Goal: Communication & Community: Answer question/provide support

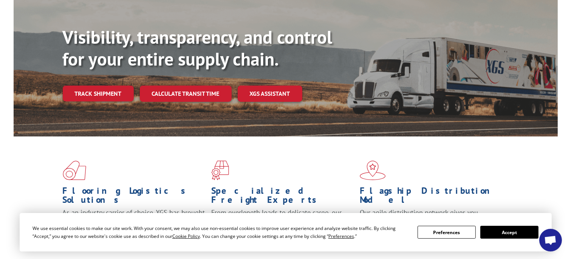
scroll to position [66, 0]
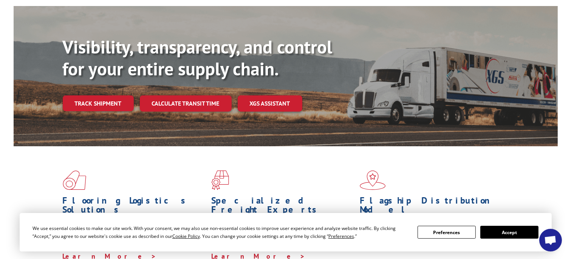
click at [547, 236] on span "Open chat" at bounding box center [550, 241] width 12 height 11
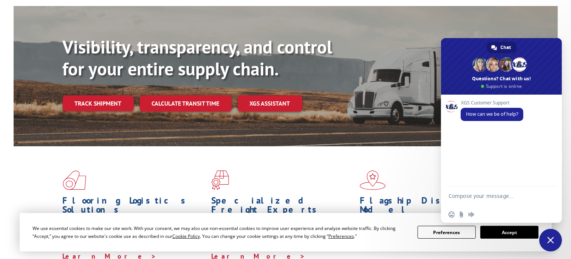
click at [468, 195] on textarea "Compose your message..." at bounding box center [492, 200] width 89 height 14
paste textarea "P/U # 31594210"
click at [482, 197] on textarea "Hello XGIS, Is this picked up P/U # 31594210" at bounding box center [492, 190] width 89 height 34
paste textarea "[STREET_ADDRESS][PERSON_NAME] United Food Group-F"
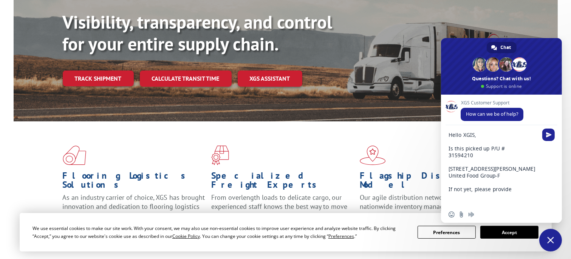
scroll to position [103, 0]
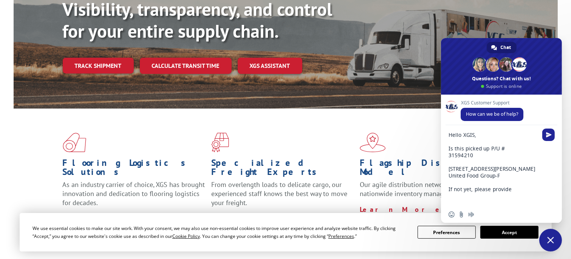
click at [515, 205] on textarea "Hello XGIS, Is this picked up P/U # 31594210 [STREET_ADDRESS][PERSON_NAME] Unit…" at bounding box center [492, 169] width 89 height 75
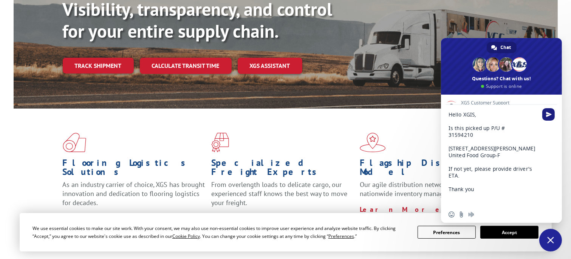
type textarea "Hello XGIS, Is this picked up P/U # 31594210 [STREET_ADDRESS][PERSON_NAME] Unit…"
click at [546, 118] on span "Send" at bounding box center [548, 114] width 12 height 12
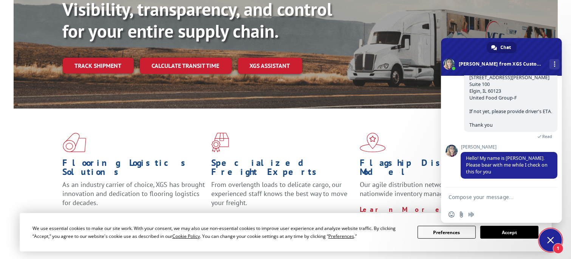
scroll to position [96, 0]
click at [490, 198] on textarea "Compose your message..." at bounding box center [492, 197] width 89 height 7
type textarea "G"
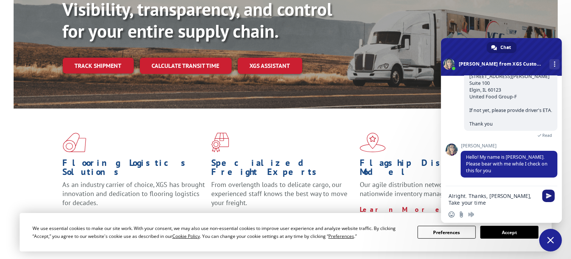
type textarea "Alright. Thanks, [PERSON_NAME], Take your time"
click at [546, 198] on span "Send" at bounding box center [549, 196] width 6 height 6
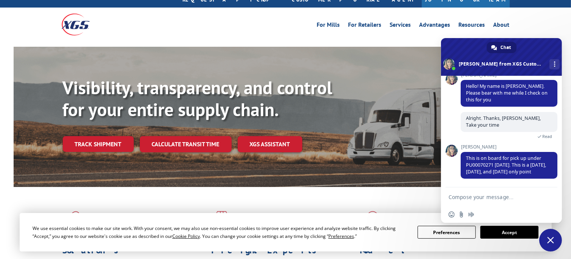
scroll to position [38, 0]
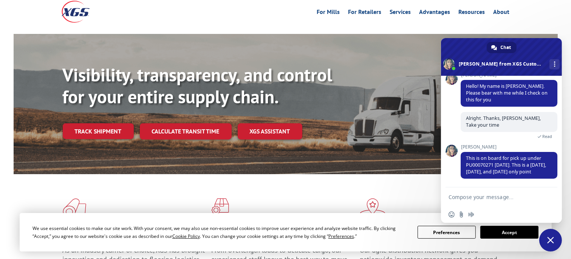
click at [484, 197] on textarea "Compose your message..." at bounding box center [492, 197] width 89 height 7
type textarea "Thank you for the update."
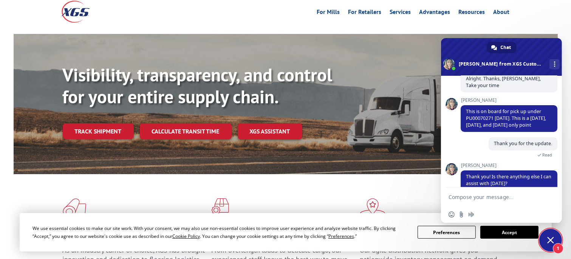
scroll to position [222, 0]
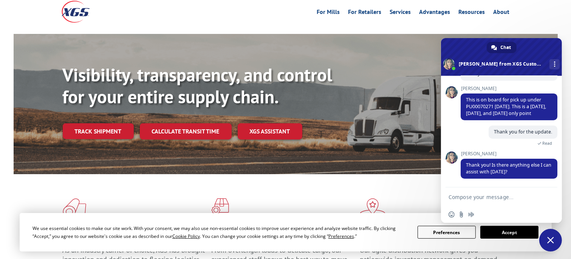
click at [474, 196] on textarea "Compose your message..." at bounding box center [492, 197] width 89 height 7
type textarea "t"
type textarea "That's it for now. Thanks, [PERSON_NAME]."
click at [547, 198] on span "Send" at bounding box center [549, 198] width 6 height 6
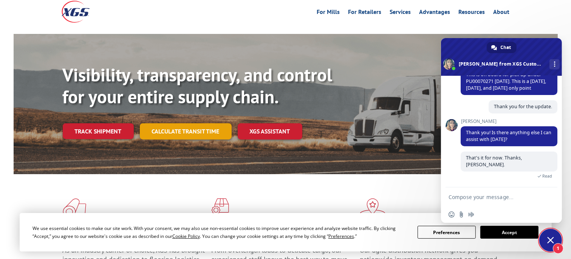
scroll to position [310, 0]
